Goal: Navigation & Orientation: Find specific page/section

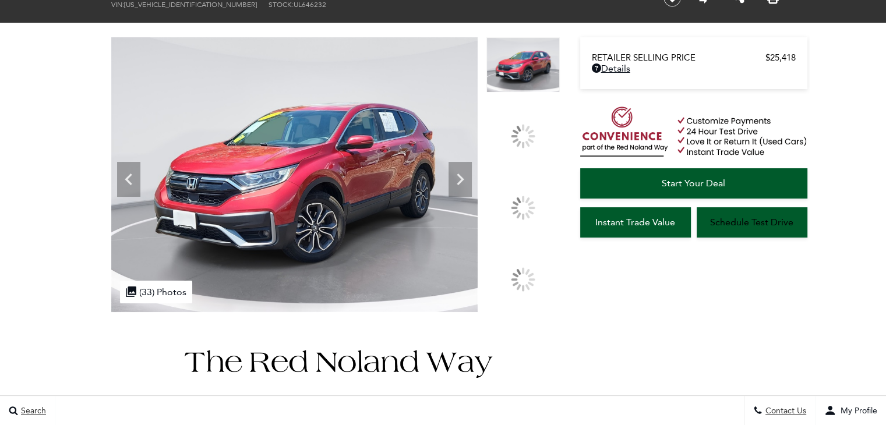
click at [464, 185] on icon at bounding box center [460, 180] width 7 height 12
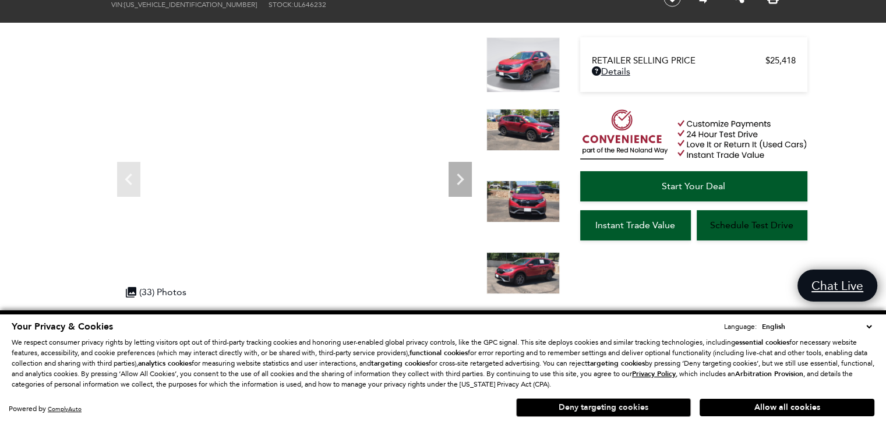
click at [659, 411] on button "Deny targeting cookies" at bounding box center [603, 408] width 175 height 19
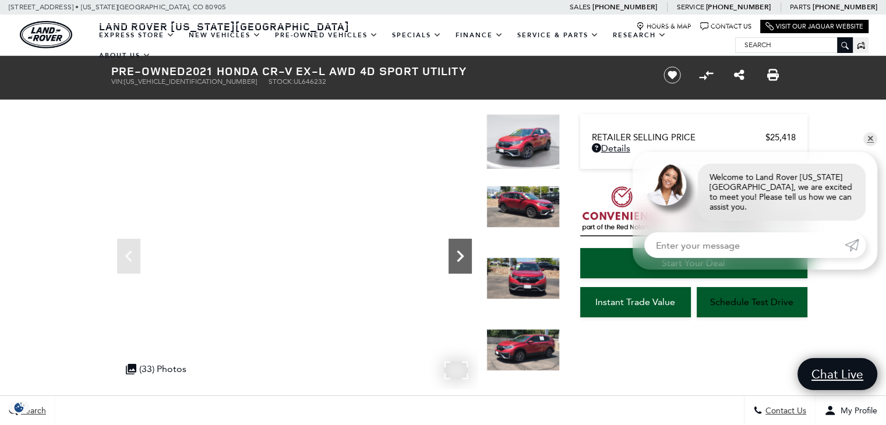
click at [462, 259] on icon "Next" at bounding box center [460, 256] width 23 height 23
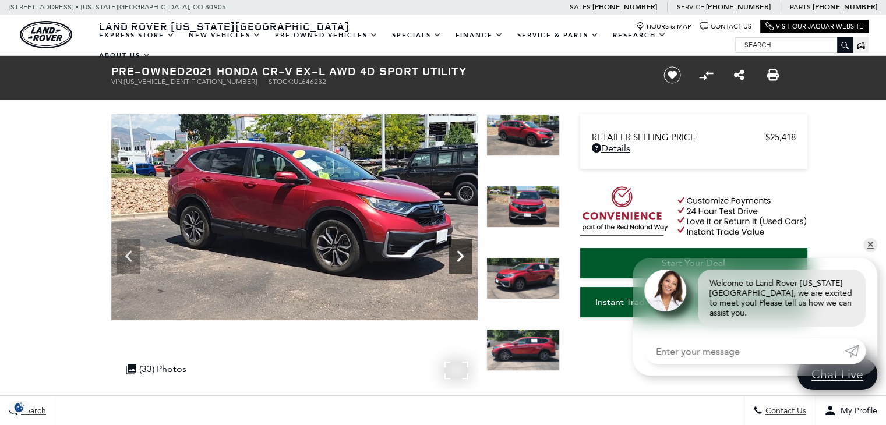
click at [462, 259] on icon "Next" at bounding box center [460, 256] width 23 height 23
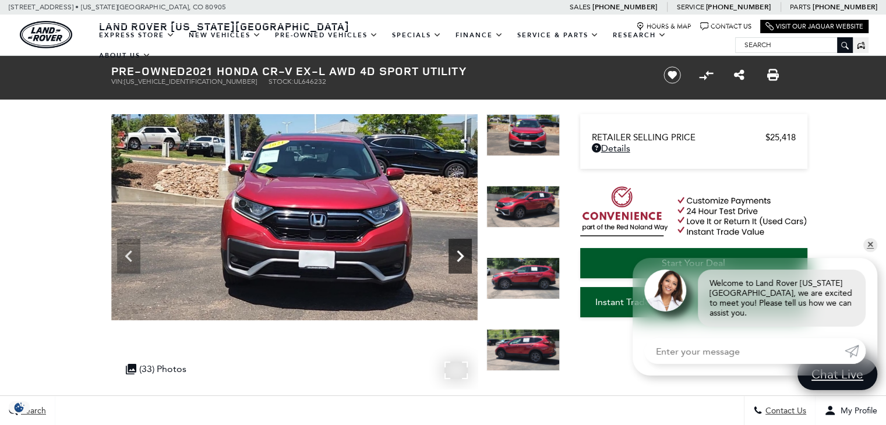
click at [462, 259] on icon "Next" at bounding box center [460, 256] width 23 height 23
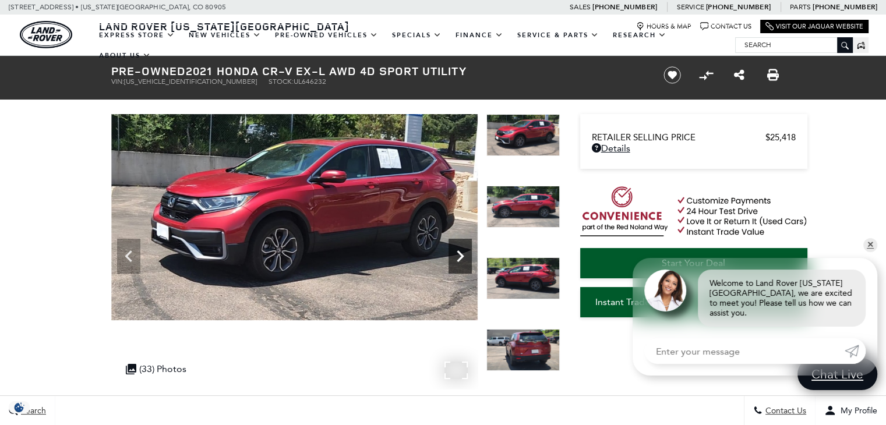
click at [462, 259] on icon "Next" at bounding box center [460, 256] width 23 height 23
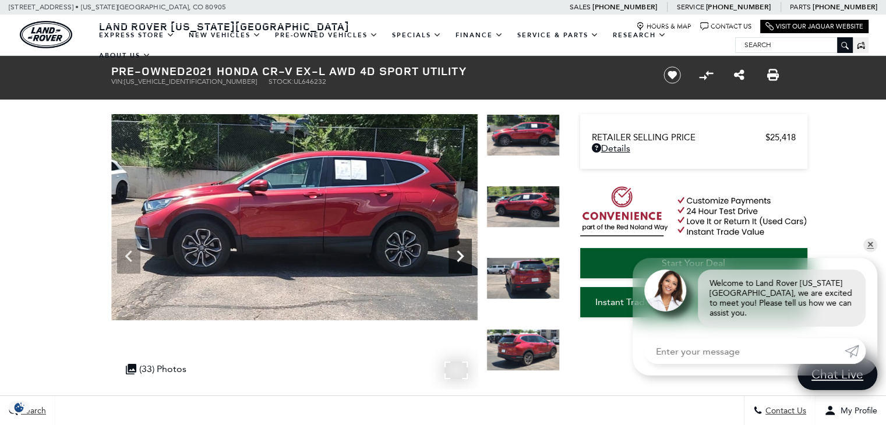
click at [462, 259] on icon "Next" at bounding box center [460, 256] width 23 height 23
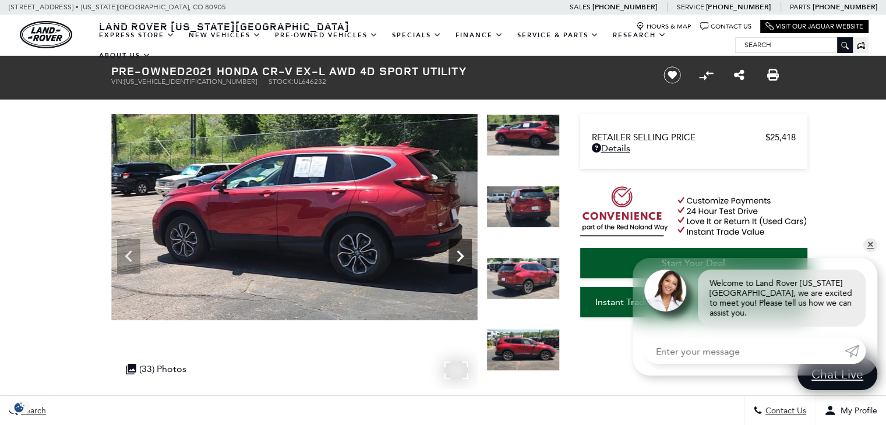
click at [462, 259] on icon "Next" at bounding box center [460, 256] width 23 height 23
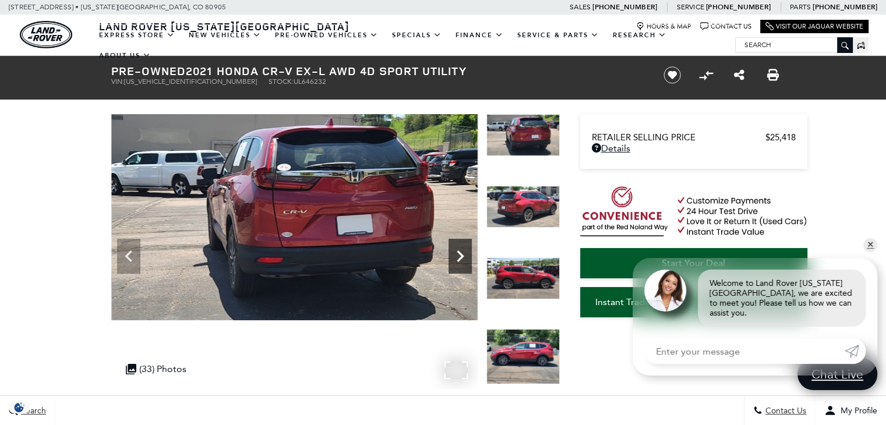
click at [462, 259] on icon "Next" at bounding box center [460, 256] width 23 height 23
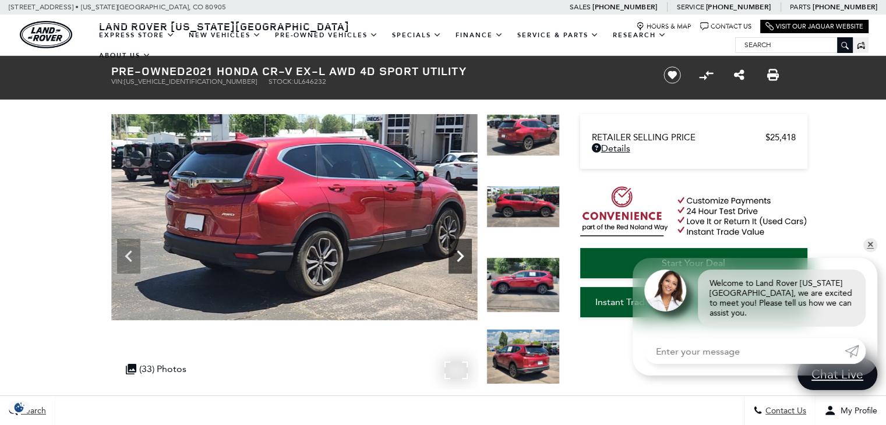
click at [462, 259] on icon "Next" at bounding box center [460, 256] width 23 height 23
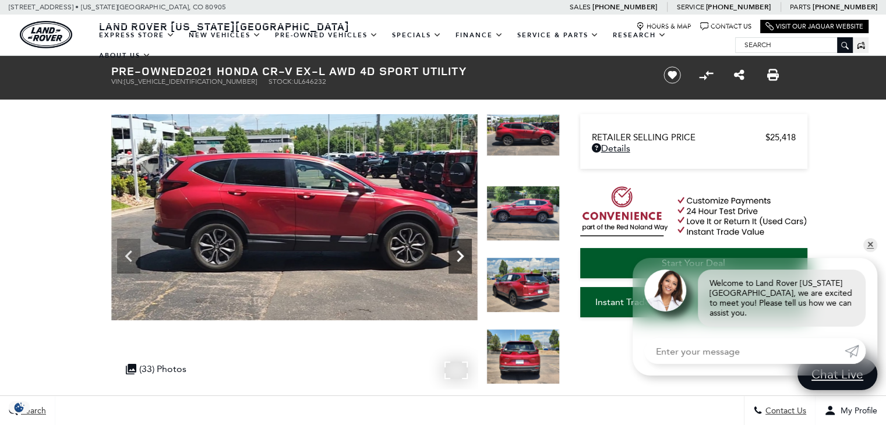
click at [462, 259] on icon "Next" at bounding box center [460, 256] width 23 height 23
